Goal: Task Accomplishment & Management: Use online tool/utility

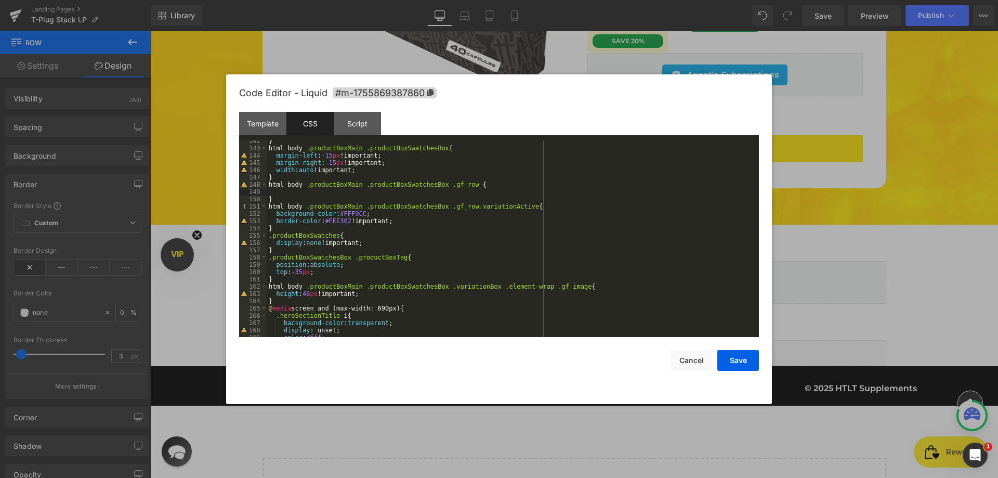
click at [324, 223] on div "} html body .productBoxMain .productBoxSwatchesBox { margin-left : -15 px !impo…" at bounding box center [511, 242] width 488 height 211
click at [493, 186] on div "} html body .productBoxMain .productBoxSwatchesBox { margin-left : -15 px !impo…" at bounding box center [511, 242] width 488 height 211
drag, startPoint x: 427, startPoint y: 221, endPoint x: 276, endPoint y: 218, distance: 150.8
click at [276, 218] on div "} html body .productBoxMain .productBoxSwatchesBox { margin-left : -15 px !impo…" at bounding box center [511, 242] width 488 height 211
click at [303, 179] on div "} html body .productBoxMain .productBoxSwatchesBox { margin-left : -15 px !impo…" at bounding box center [511, 242] width 488 height 211
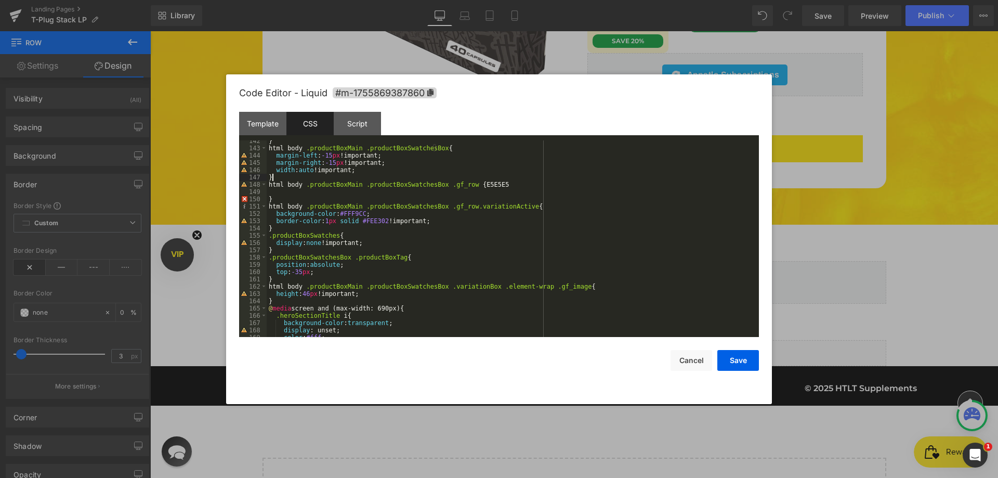
click at [303, 192] on div "} html body .productBoxMain .productBoxSwatchesBox { margin-left : -15 px !impo…" at bounding box center [511, 242] width 488 height 211
click at [480, 187] on div "} html body .productBoxMain .productBoxSwatchesBox { margin-left : -15 px !impo…" at bounding box center [511, 242] width 488 height 211
click at [479, 187] on div "} html body .productBoxMain .productBoxSwatchesBox { margin-left : -15 px !impo…" at bounding box center [511, 242] width 488 height 211
click at [347, 193] on div "} html body .productBoxMain .productBoxSwatchesBox { margin-left : -15 px !impo…" at bounding box center [511, 242] width 488 height 211
click at [366, 193] on div "} html body .productBoxMain .productBoxSwatchesBox { margin-left : -15 px !impo…" at bounding box center [511, 242] width 488 height 211
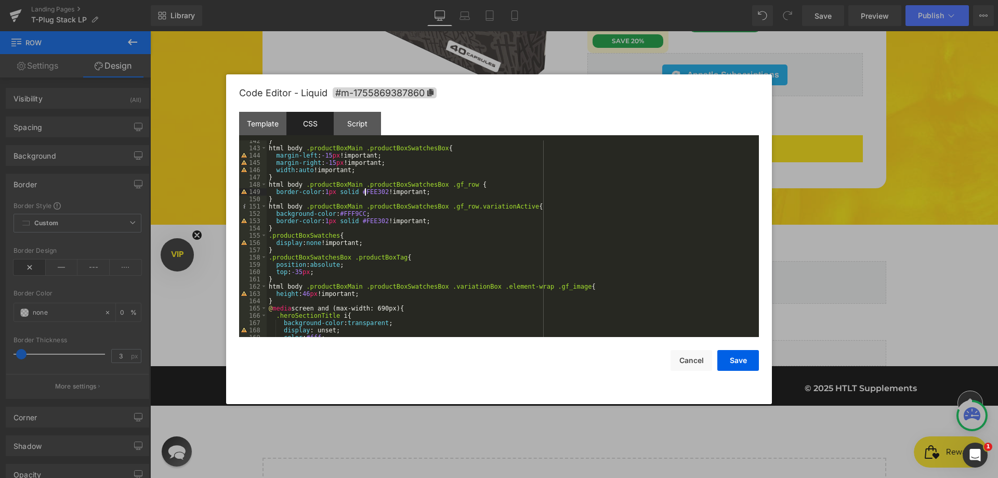
click at [366, 193] on div "} html body .productBoxMain .productBoxSwatchesBox { margin-left : -15 px !impo…" at bounding box center [511, 242] width 488 height 211
click at [750, 359] on button "Save" at bounding box center [739, 360] width 42 height 21
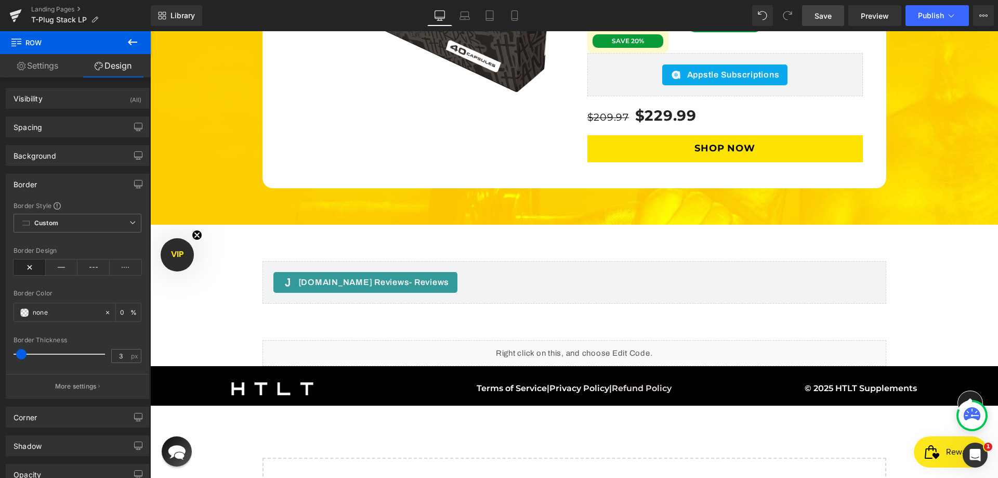
click at [833, 17] on link "Save" at bounding box center [823, 15] width 42 height 21
click at [828, 13] on span "Save" at bounding box center [823, 15] width 17 height 11
